Goal: Transaction & Acquisition: Purchase product/service

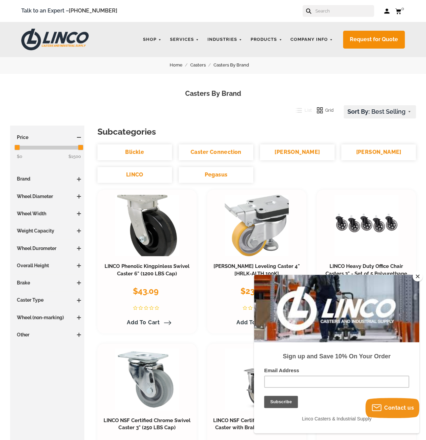
drag, startPoint x: 418, startPoint y: 278, endPoint x: 138, endPoint y: 3, distance: 392.2
click at [418, 278] on button "Close" at bounding box center [418, 276] width 10 height 10
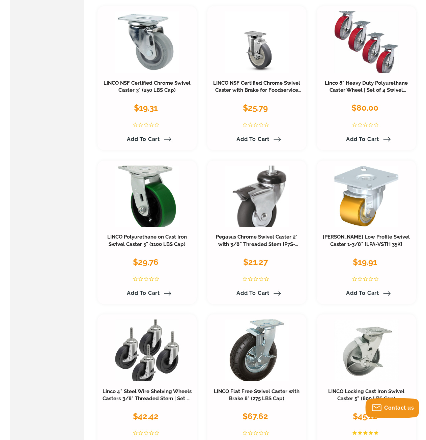
scroll to position [304, 0]
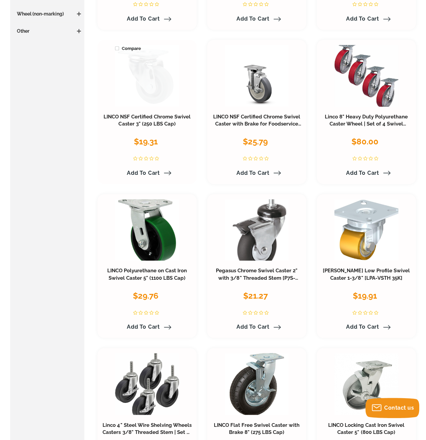
click at [150, 65] on link at bounding box center [147, 76] width 64 height 62
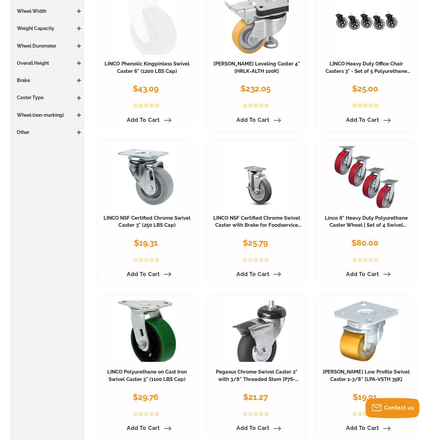
click at [153, 25] on link at bounding box center [147, 23] width 64 height 62
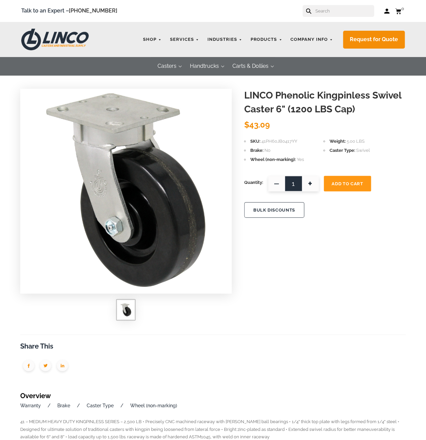
click at [316, 301] on div "LINCO Phenolic Kingpinless Swivel Caster 6" (1200 LBS Cap) LINCO $43.09 SKU 41P…" at bounding box center [213, 373] width 426 height 598
click at [286, 280] on div "LINCO Phenolic Kingpinless Swivel Caster 6" (1200 LBS Cap) LINCO $43.09 SKU 41P…" at bounding box center [213, 373] width 426 height 598
click at [309, 178] on span "+" at bounding box center [310, 184] width 17 height 16
click at [277, 185] on span "—" at bounding box center [276, 184] width 17 height 16
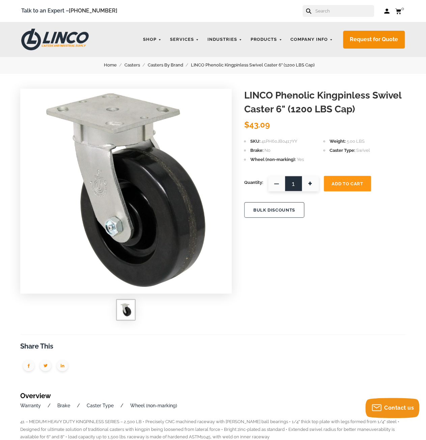
click at [310, 182] on span "+" at bounding box center [310, 184] width 17 height 16
click at [309, 181] on span "+" at bounding box center [310, 184] width 17 height 16
click at [311, 182] on span "+" at bounding box center [310, 184] width 17 height 16
click at [312, 183] on span "+" at bounding box center [310, 184] width 17 height 16
click at [313, 183] on span "+" at bounding box center [310, 184] width 17 height 16
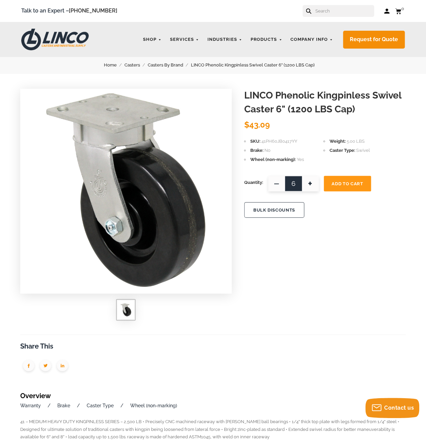
click at [313, 183] on span "+" at bounding box center [310, 184] width 17 height 16
click at [312, 184] on span "+" at bounding box center [310, 184] width 17 height 16
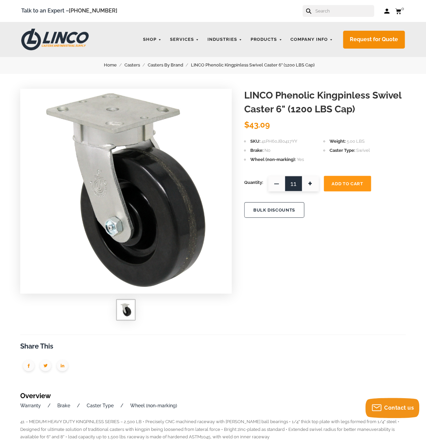
click at [312, 184] on span "+" at bounding box center [310, 184] width 17 height 16
click at [312, 183] on span "+" at bounding box center [310, 184] width 17 height 16
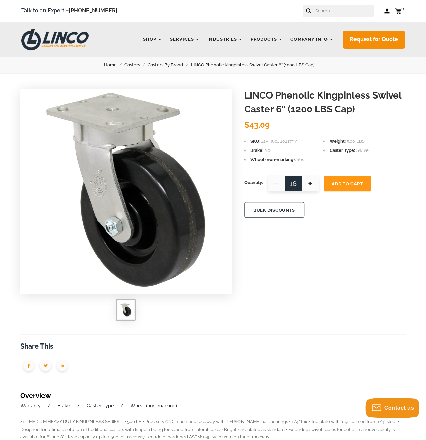
click at [313, 184] on span "+" at bounding box center [310, 184] width 17 height 16
click at [311, 184] on span "+" at bounding box center [310, 184] width 17 height 16
click at [312, 183] on span "+" at bounding box center [310, 184] width 17 height 16
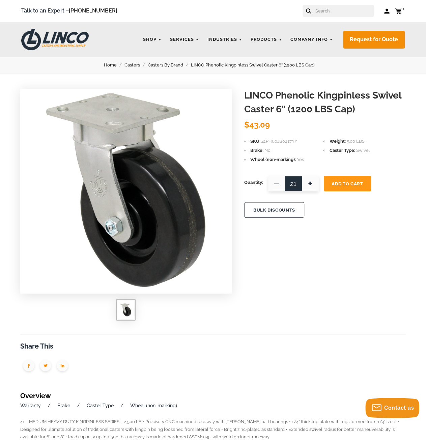
click at [276, 180] on span "—" at bounding box center [276, 184] width 17 height 16
type input "20"
click at [332, 183] on span "Add To Cart" at bounding box center [347, 183] width 31 height 5
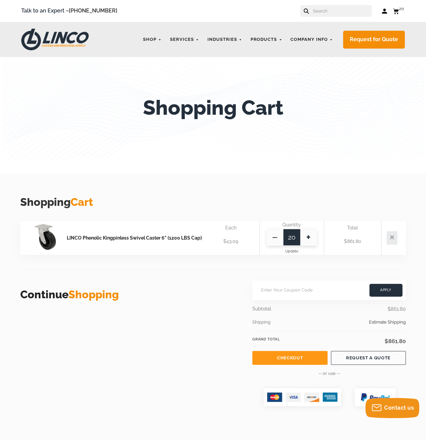
click at [396, 12] on use at bounding box center [396, 10] width 6 height 5
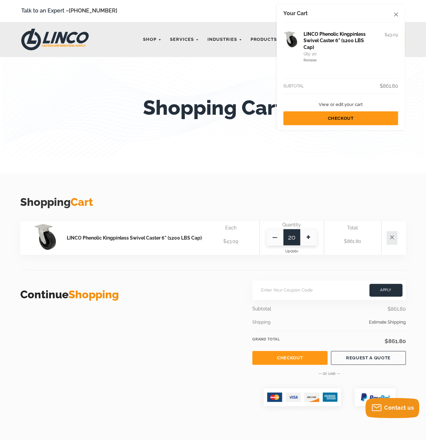
click at [406, 15] on div "Talk to an Expert – 866-306-9566 Log in Cart 20 Your Cart LINCO Phenolic Kingpi…" at bounding box center [213, 11] width 426 height 22
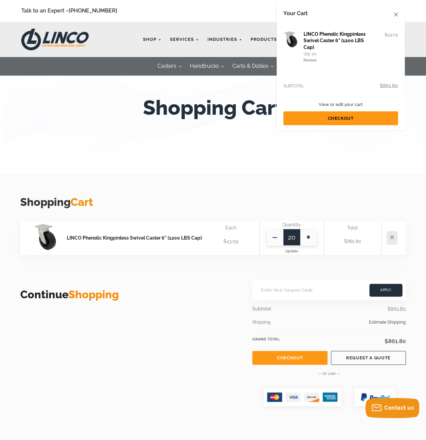
click at [202, 8] on div "Talk to an Expert – 866-306-9566 Log in Cart 20 Your Cart LINCO Phenolic Kingpi…" at bounding box center [213, 11] width 384 height 12
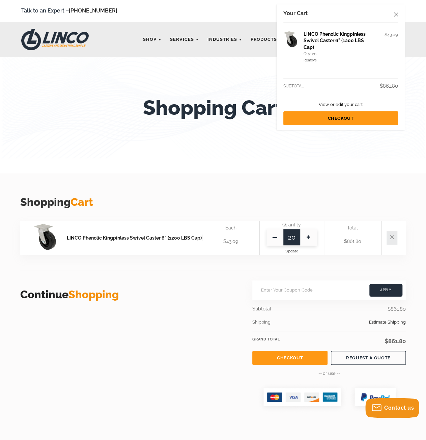
click at [286, 359] on link "Checkout" at bounding box center [289, 358] width 75 height 14
